Goal: Information Seeking & Learning: Learn about a topic

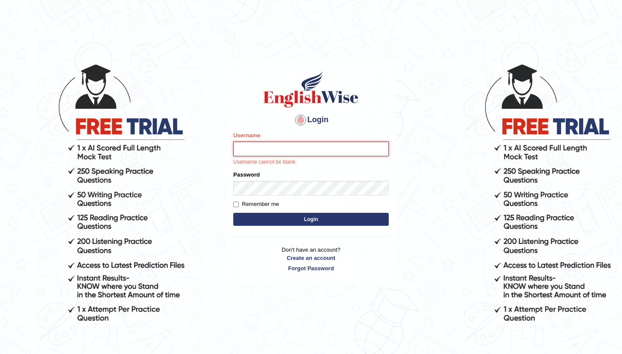
type input "Rebecca12"
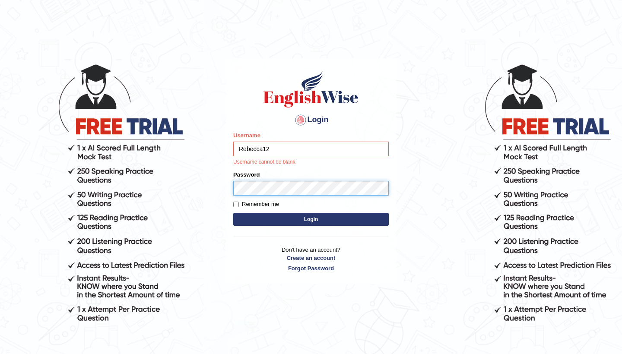
click at [311, 219] on button "Login" at bounding box center [311, 219] width 156 height 13
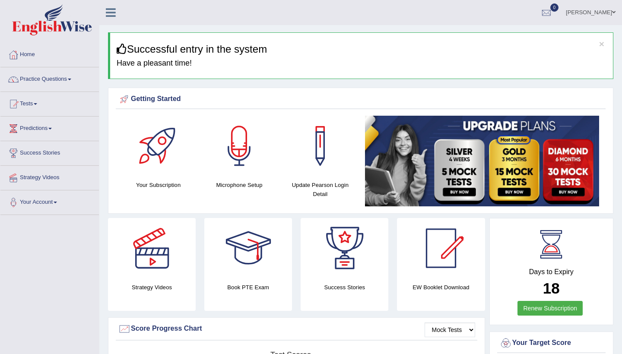
click at [49, 80] on link "Practice Questions" at bounding box center [49, 78] width 99 height 22
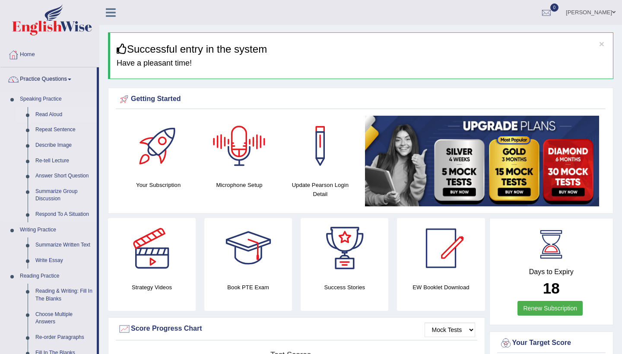
click at [61, 115] on link "Read Aloud" at bounding box center [64, 115] width 65 height 16
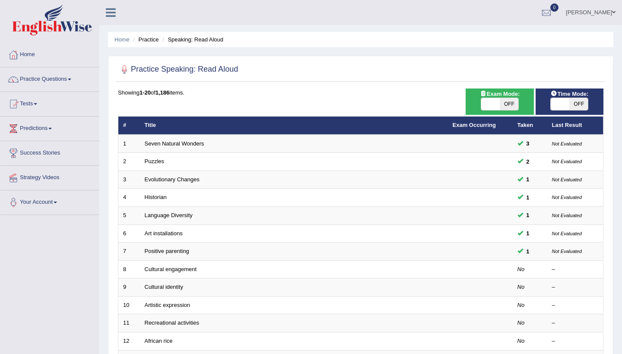
click at [583, 103] on span "OFF" at bounding box center [579, 104] width 19 height 12
checkbox input "true"
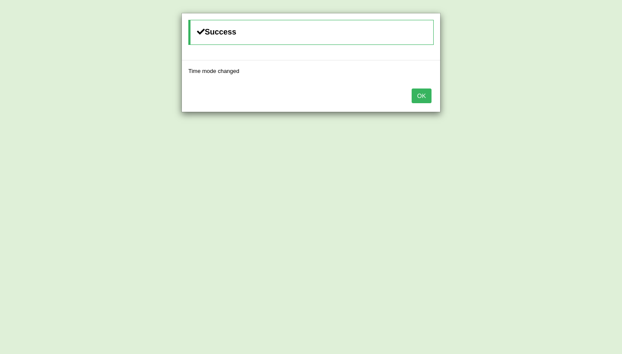
click at [420, 97] on button "OK" at bounding box center [422, 96] width 20 height 15
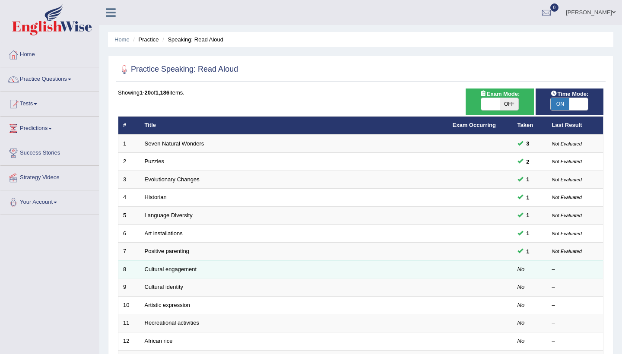
click at [297, 269] on td "Cultural engagement" at bounding box center [294, 270] width 308 height 18
click at [187, 268] on link "Cultural engagement" at bounding box center [171, 269] width 52 height 6
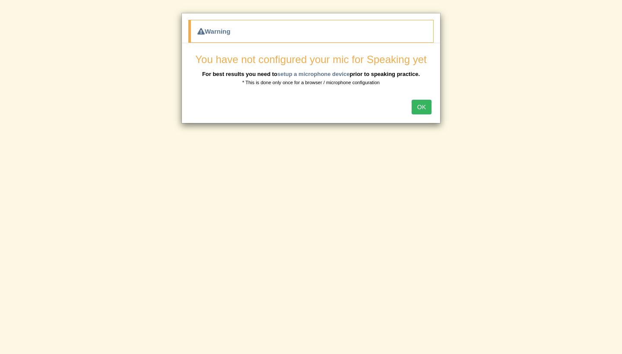
click at [422, 109] on button "OK" at bounding box center [422, 107] width 20 height 15
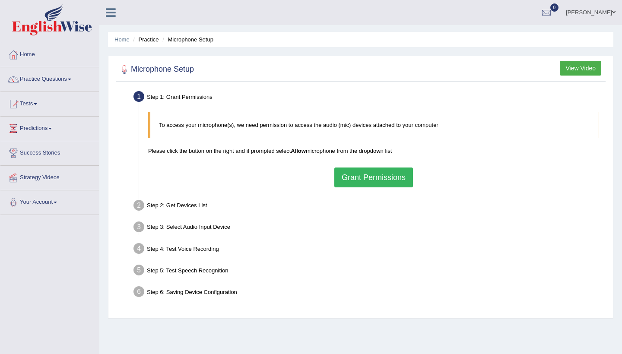
click at [395, 179] on button "Grant Permissions" at bounding box center [374, 178] width 79 height 20
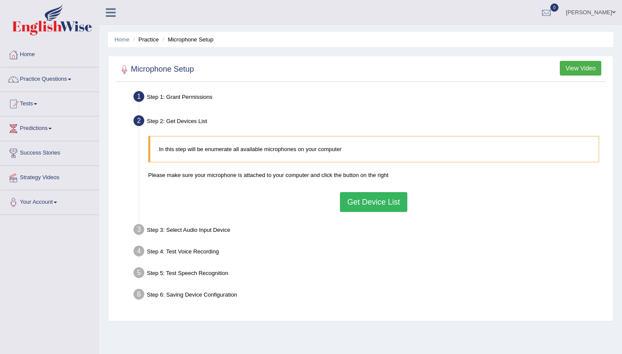
click at [358, 206] on button "Get Device List" at bounding box center [373, 202] width 67 height 20
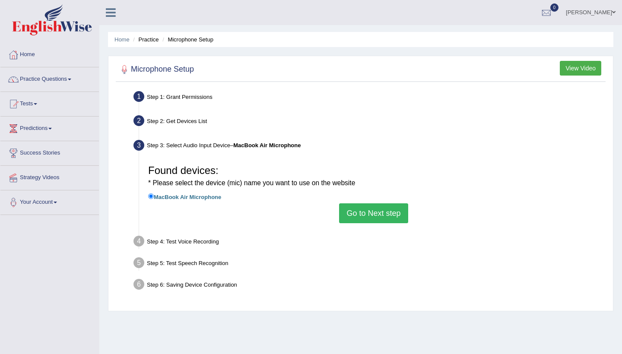
click at [357, 211] on button "Go to Next step" at bounding box center [373, 214] width 69 height 20
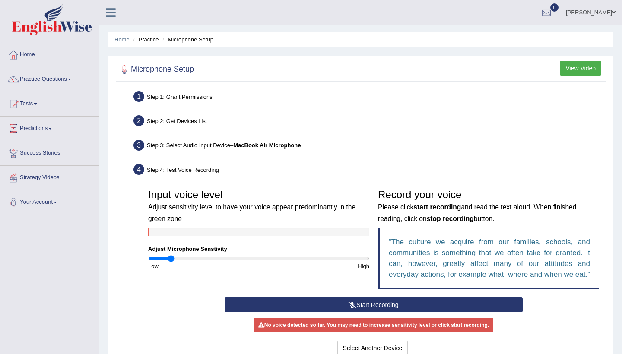
click at [171, 258] on input "range" at bounding box center [258, 258] width 221 height 7
click at [249, 259] on input "range" at bounding box center [258, 258] width 221 height 7
click at [276, 259] on input "range" at bounding box center [258, 258] width 221 height 7
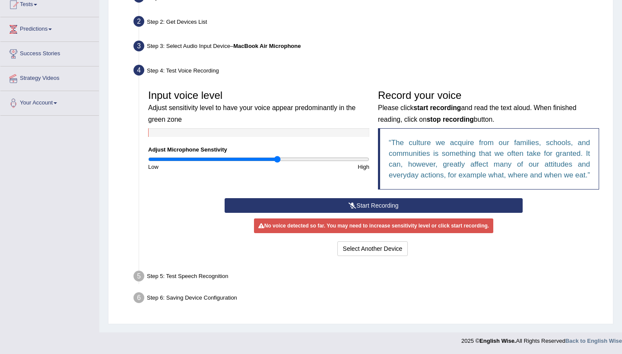
scroll to position [108, 0]
click at [393, 210] on button "Start Recording" at bounding box center [374, 205] width 298 height 15
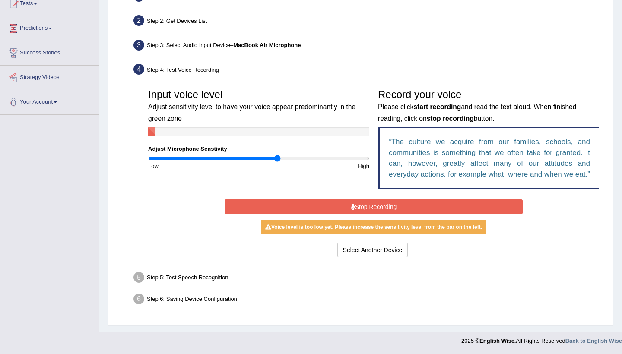
click at [395, 207] on button "Stop Recording" at bounding box center [374, 207] width 298 height 15
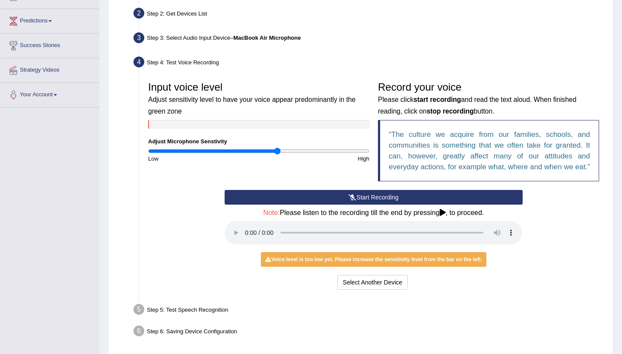
click at [248, 238] on audio at bounding box center [374, 232] width 298 height 23
click at [308, 152] on input "range" at bounding box center [258, 151] width 221 height 7
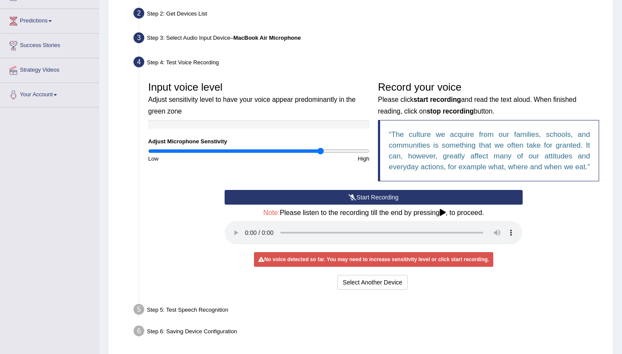
click at [319, 151] on input "range" at bounding box center [258, 151] width 221 height 7
click at [334, 150] on input "range" at bounding box center [258, 151] width 221 height 7
click at [340, 150] on input "range" at bounding box center [258, 151] width 221 height 7
click at [349, 150] on input "range" at bounding box center [258, 151] width 221 height 7
click at [359, 151] on input "range" at bounding box center [258, 151] width 221 height 7
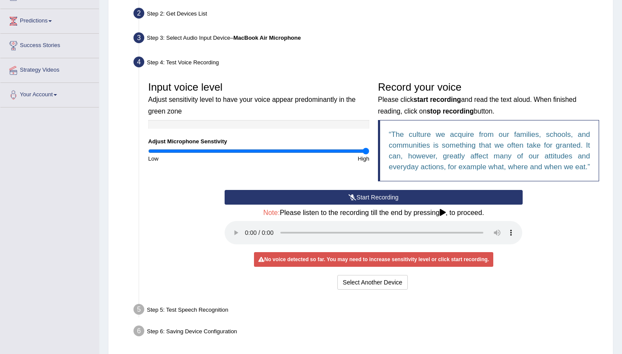
type input "2"
click at [366, 151] on input "range" at bounding box center [258, 151] width 221 height 7
click at [368, 151] on input "range" at bounding box center [258, 151] width 221 height 7
click at [248, 239] on audio at bounding box center [374, 232] width 298 height 23
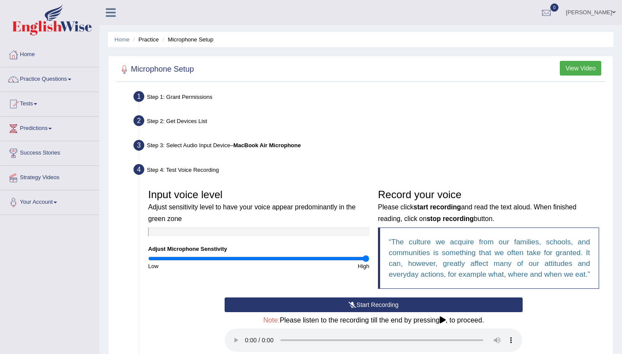
scroll to position [0, 0]
click at [587, 72] on button "View Video" at bounding box center [580, 68] width 41 height 15
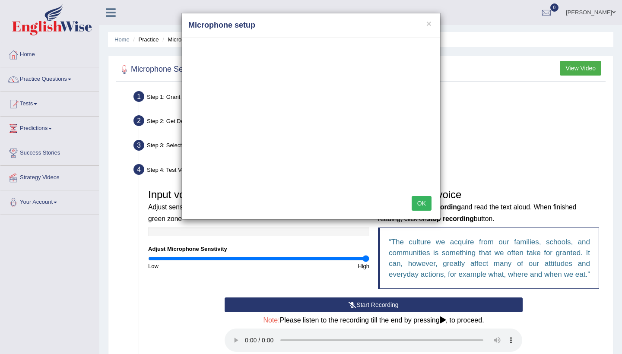
click at [60, 204] on div "× Microphone setup OK" at bounding box center [311, 177] width 622 height 354
click at [42, 203] on div "× Microphone setup OK" at bounding box center [311, 177] width 622 height 354
click at [430, 25] on button "×" at bounding box center [429, 23] width 5 height 9
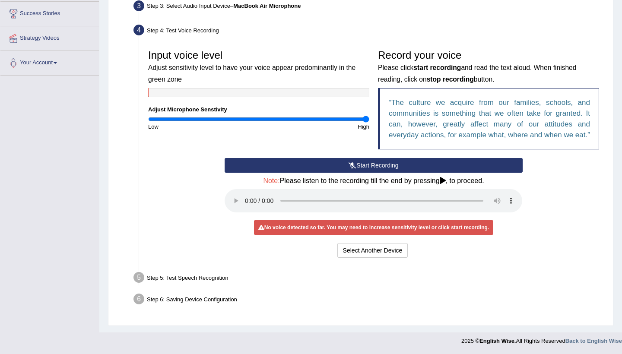
scroll to position [139, 0]
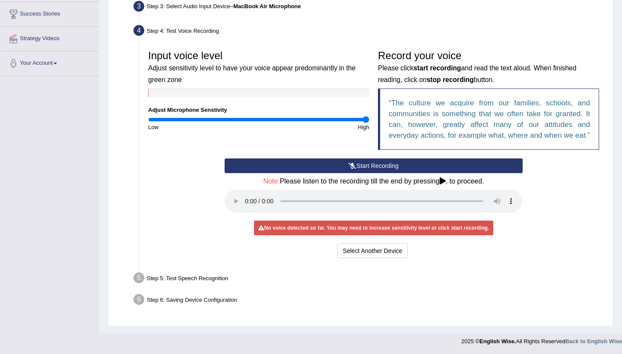
click at [369, 173] on button "Start Recording" at bounding box center [374, 166] width 298 height 15
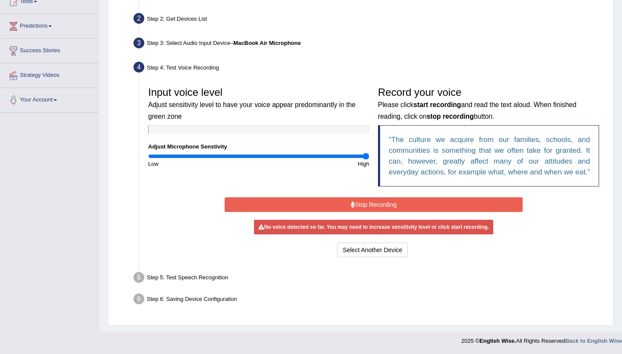
scroll to position [110, 0]
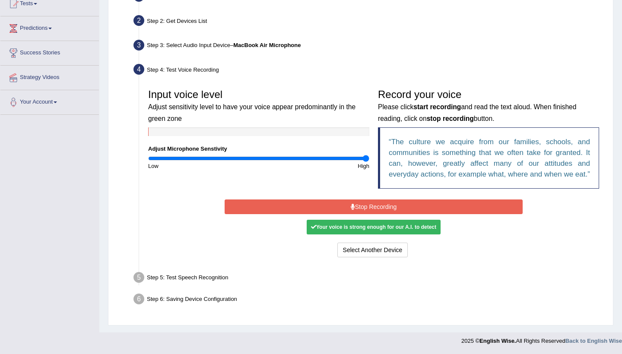
click at [366, 210] on button "Stop Recording" at bounding box center [374, 207] width 298 height 15
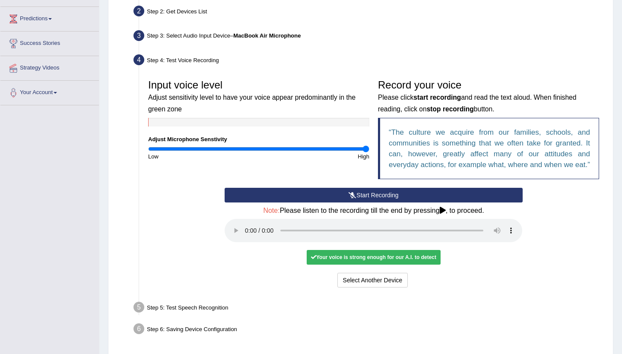
click at [247, 236] on audio at bounding box center [374, 230] width 298 height 23
click at [396, 284] on button "Voice is ok. Go to Next step" at bounding box center [410, 280] width 86 height 15
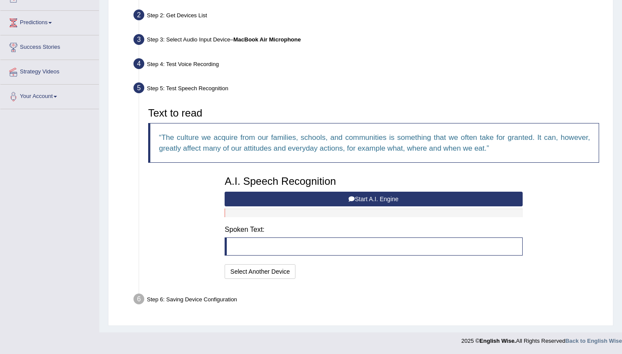
scroll to position [105, 0]
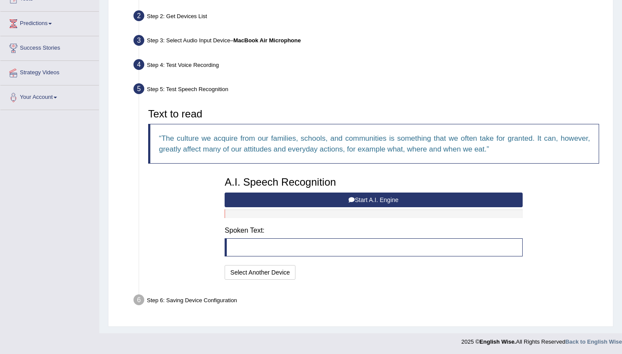
click at [389, 201] on button "Start A.I. Engine" at bounding box center [374, 200] width 298 height 15
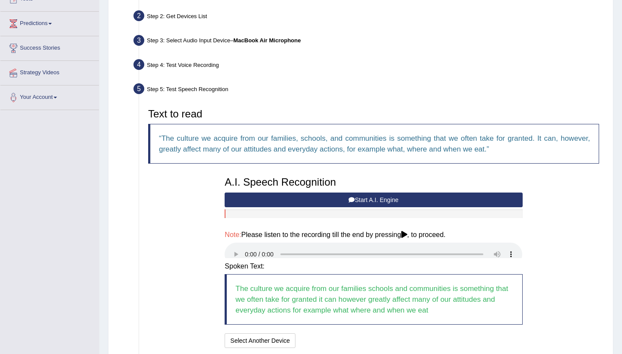
click at [371, 199] on button "Start A.I. Engine" at bounding box center [374, 200] width 298 height 15
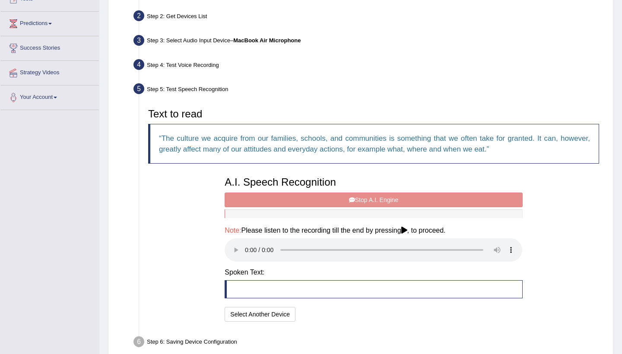
click at [371, 199] on div "A.I. Speech Recognition Start A.I. Engine Stop A.I. Engine Note: Please listen …" at bounding box center [373, 248] width 306 height 152
click at [269, 281] on blockquote at bounding box center [374, 290] width 298 height 18
click at [247, 245] on audio at bounding box center [374, 250] width 298 height 23
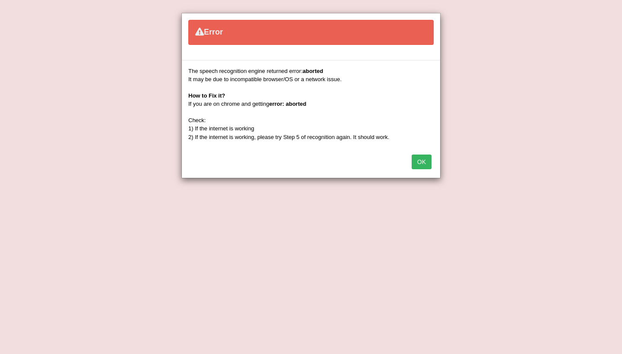
click at [426, 160] on button "OK" at bounding box center [422, 162] width 20 height 15
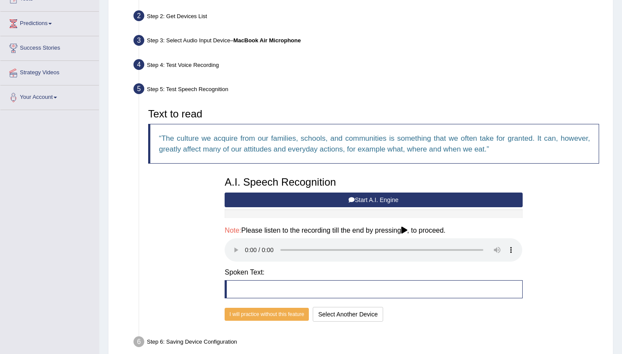
click at [375, 200] on button "Start A.I. Engine" at bounding box center [374, 200] width 298 height 15
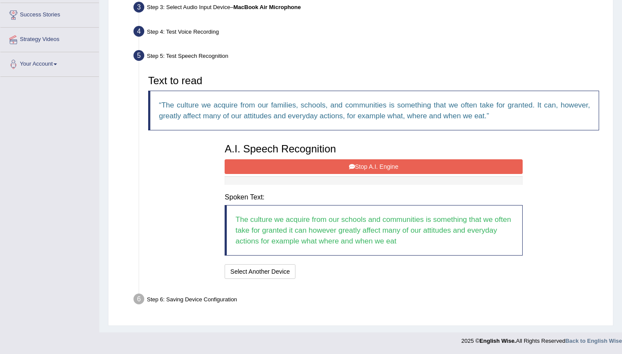
scroll to position [137, 0]
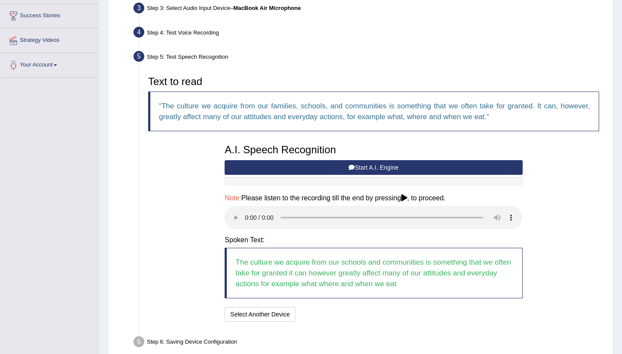
click at [249, 212] on audio at bounding box center [374, 217] width 298 height 23
click at [408, 198] on icon at bounding box center [405, 197] width 6 height 7
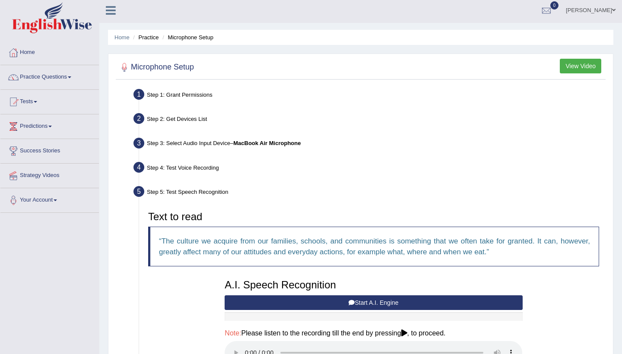
scroll to position [2, 0]
click at [584, 66] on button "View Video" at bounding box center [580, 66] width 41 height 15
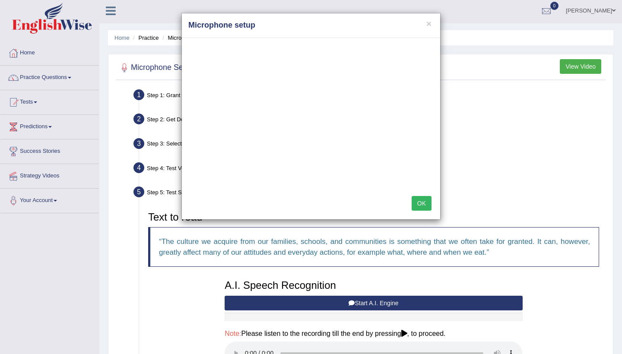
click at [427, 207] on button "OK" at bounding box center [422, 203] width 20 height 15
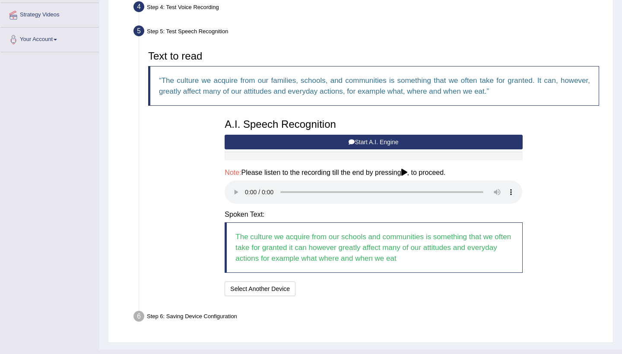
scroll to position [169, 0]
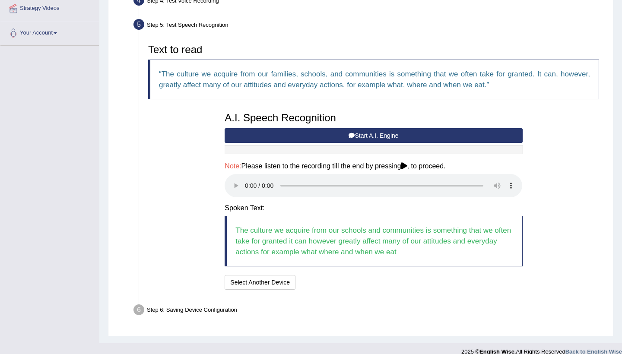
click at [214, 302] on div "Step 6: Saving Device Configuration" at bounding box center [370, 311] width 480 height 19
click at [385, 135] on button "Start A.I. Engine" at bounding box center [374, 135] width 298 height 15
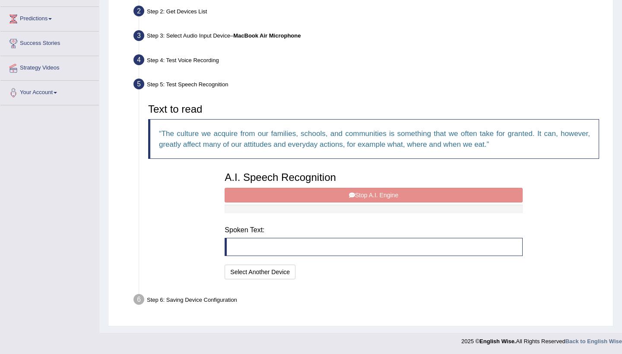
scroll to position [105, 0]
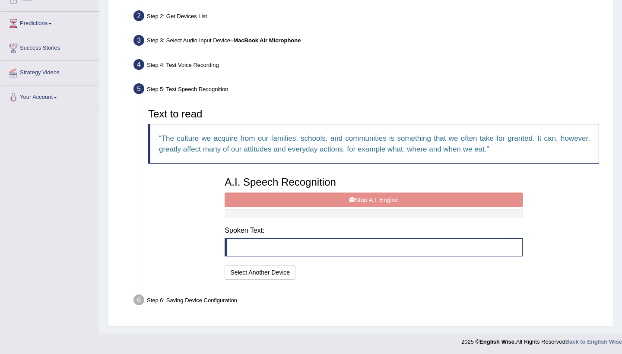
click at [364, 198] on div "A.I. Speech Recognition Start A.I. Engine Stop A.I. Engine Note: Please listen …" at bounding box center [373, 227] width 306 height 110
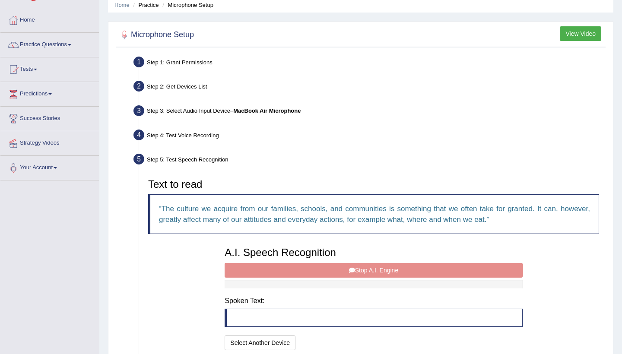
scroll to position [29, 0]
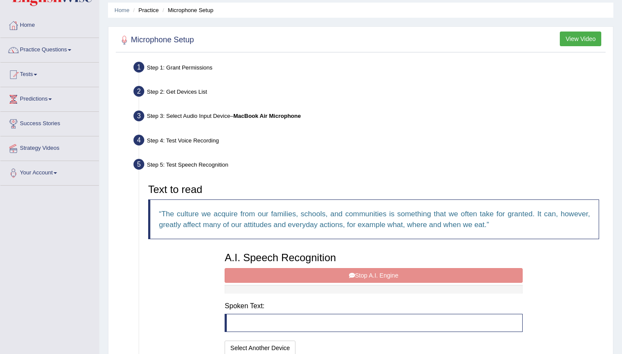
click at [499, 219] on blockquote "The culture we acquire from our families, schools, and communities is something…" at bounding box center [373, 220] width 451 height 40
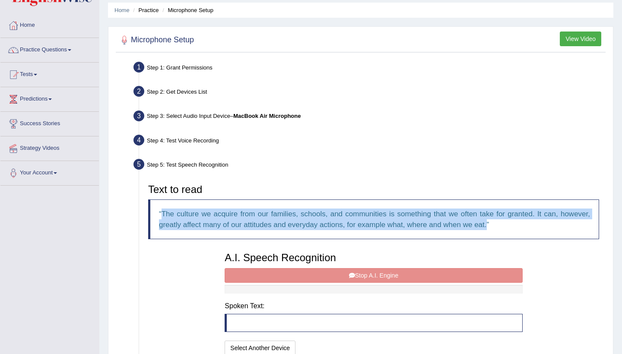
click at [499, 219] on blockquote "The culture we acquire from our families, schools, and communities is something…" at bounding box center [373, 220] width 451 height 40
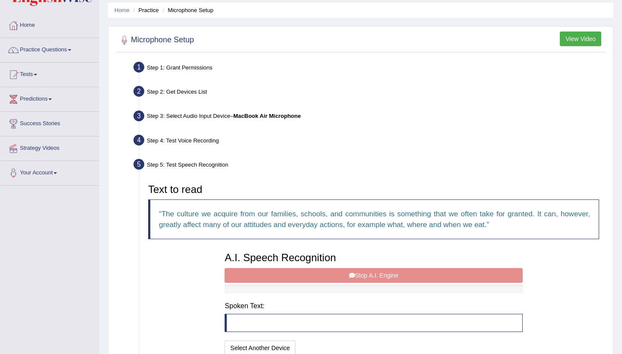
click at [394, 279] on div "A.I. Speech Recognition Start A.I. Engine Stop A.I. Engine Note: Please listen …" at bounding box center [373, 303] width 306 height 110
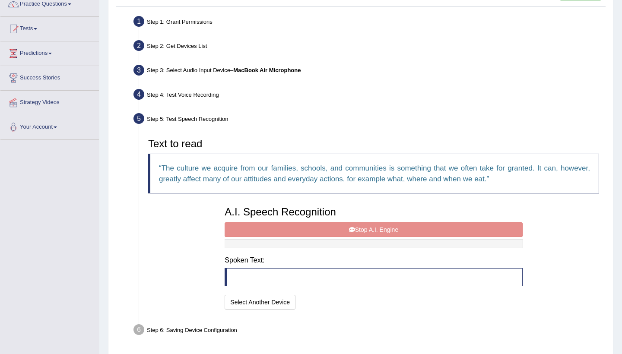
scroll to position [107, 0]
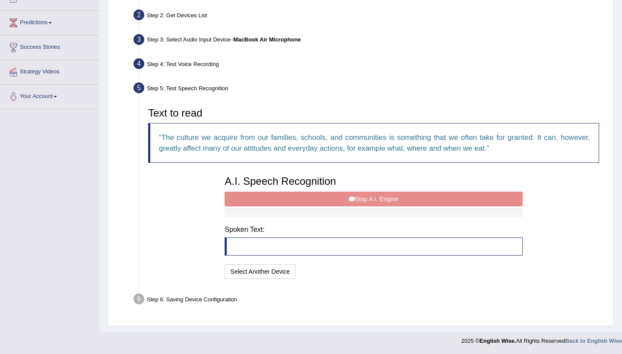
click at [323, 245] on blockquote at bounding box center [374, 247] width 298 height 18
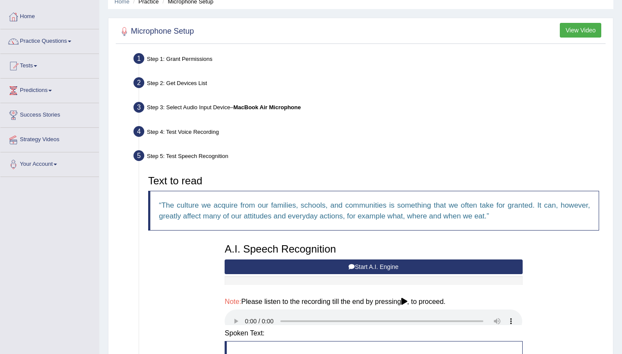
scroll to position [0, 0]
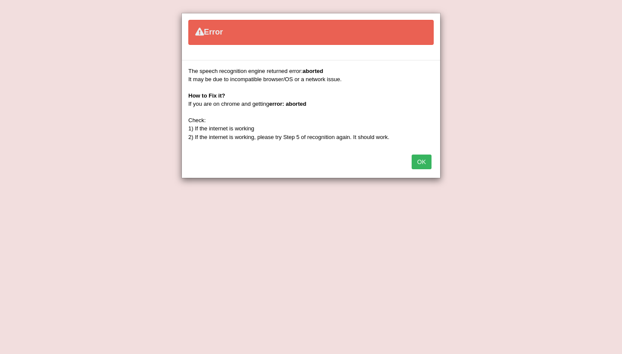
click at [423, 157] on button "OK" at bounding box center [422, 162] width 20 height 15
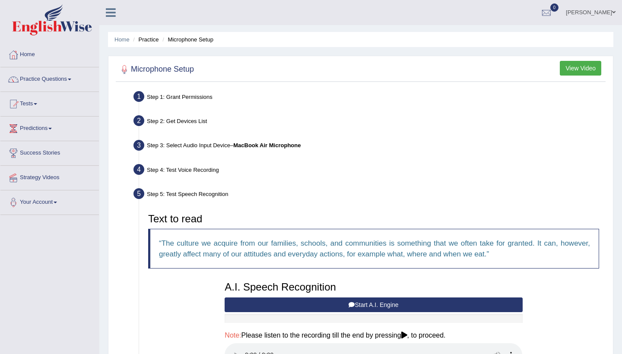
click at [559, 304] on div "Text to read The culture we acquire from our families, schools, and communities…" at bounding box center [374, 319] width 460 height 220
click at [405, 307] on button "Start A.I. Engine" at bounding box center [374, 305] width 298 height 15
click at [592, 74] on button "View Video" at bounding box center [580, 68] width 41 height 15
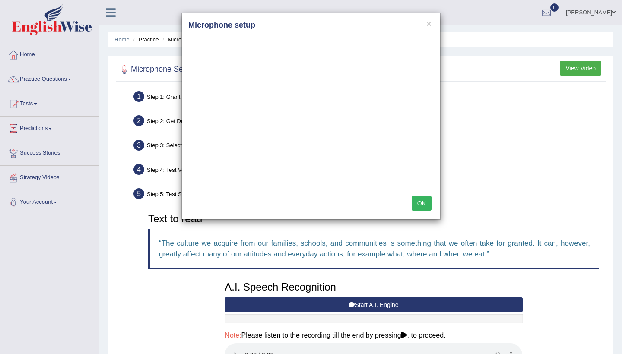
click at [421, 203] on button "OK" at bounding box center [422, 203] width 20 height 15
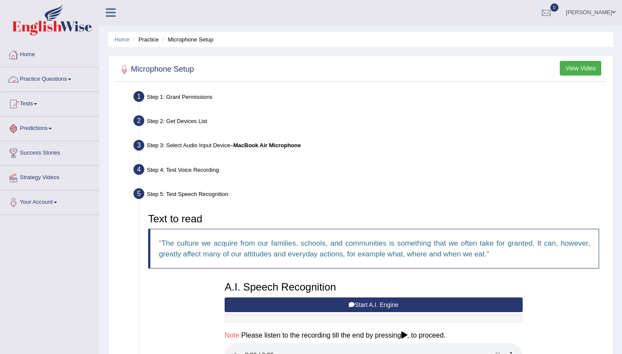
click at [73, 80] on link "Practice Questions" at bounding box center [49, 78] width 99 height 22
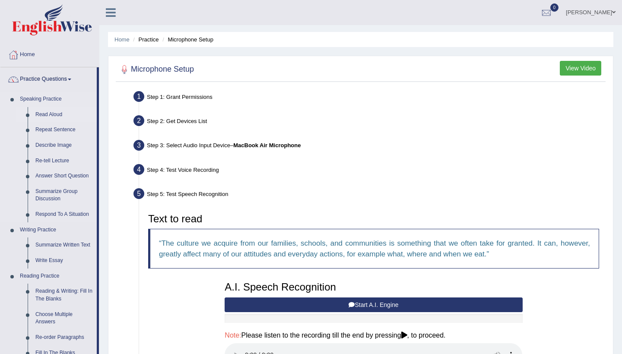
click at [54, 116] on link "Read Aloud" at bounding box center [64, 115] width 65 height 16
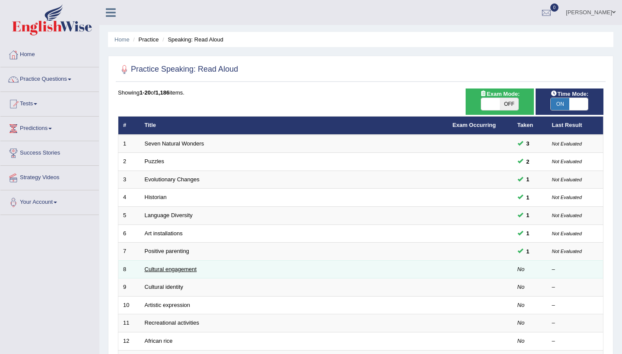
click at [179, 269] on link "Cultural engagement" at bounding box center [171, 269] width 52 height 6
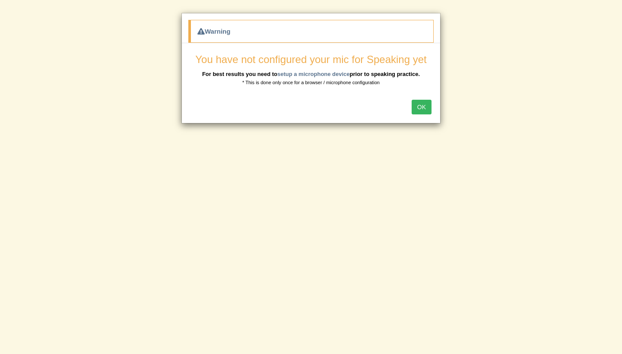
click at [424, 105] on button "OK" at bounding box center [422, 107] width 20 height 15
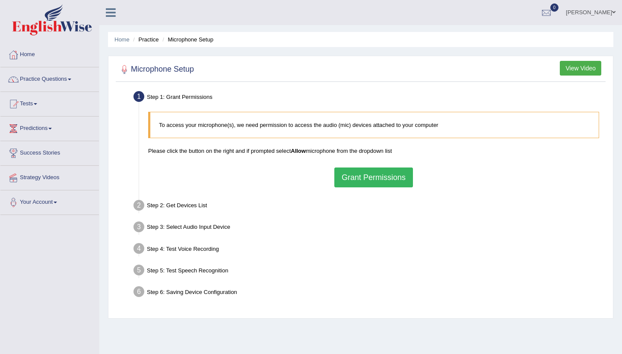
click at [70, 79] on link "Practice Questions" at bounding box center [49, 78] width 99 height 22
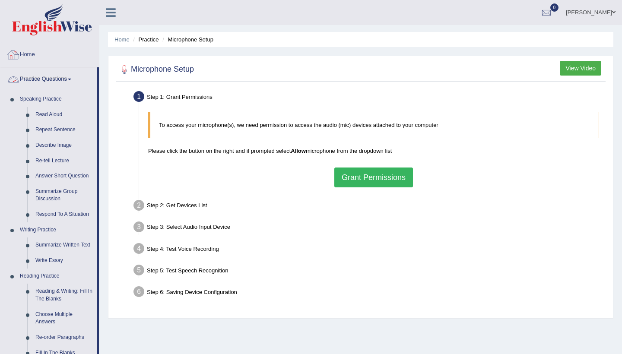
click at [16, 57] on div at bounding box center [13, 54] width 13 height 13
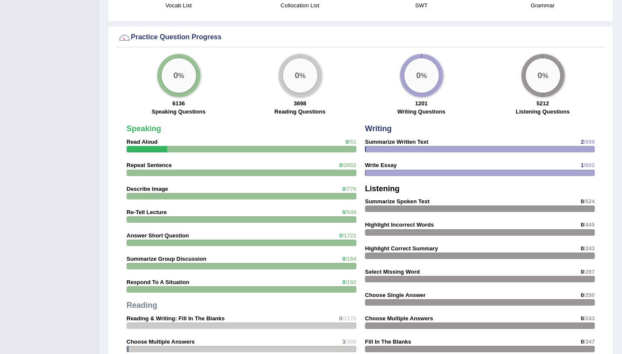
scroll to position [601, 0]
